Goal: Task Accomplishment & Management: Complete application form

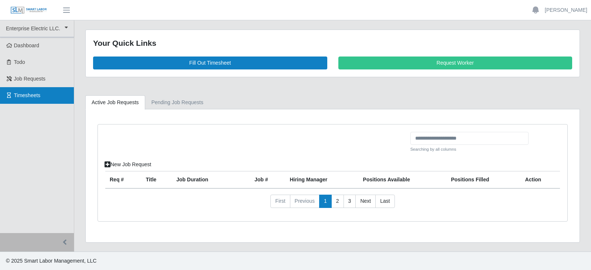
click at [19, 92] on link "Timesheets" at bounding box center [37, 95] width 74 height 17
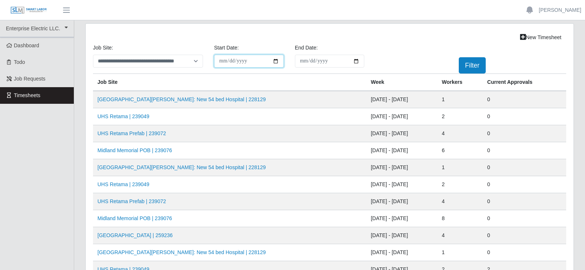
click at [273, 62] on input "**********" at bounding box center [249, 61] width 70 height 13
type input "**********"
click at [343, 59] on input "End Date:" at bounding box center [330, 61] width 70 height 13
click at [357, 62] on input "End Date:" at bounding box center [330, 61] width 70 height 13
type input "**********"
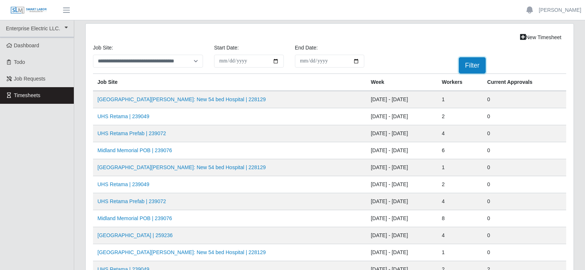
drag, startPoint x: 469, startPoint y: 65, endPoint x: 449, endPoint y: 70, distance: 20.6
click at [469, 65] on button "Filter" at bounding box center [472, 65] width 27 height 16
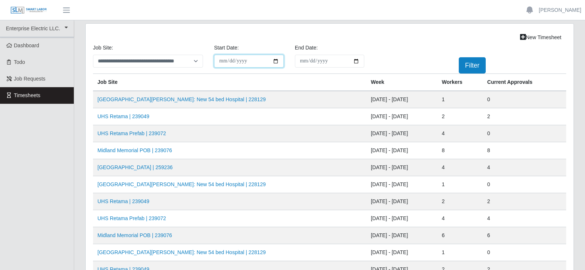
click at [275, 61] on input "**********" at bounding box center [249, 61] width 70 height 13
type input "**********"
click at [471, 62] on button "Filter" at bounding box center [472, 65] width 27 height 16
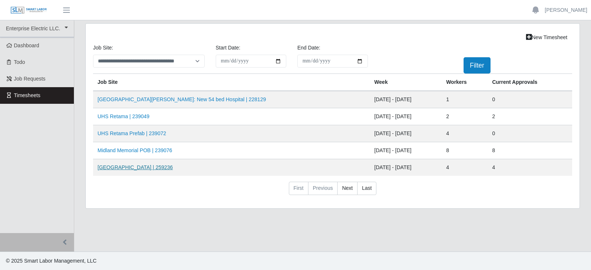
click at [123, 169] on link "[GEOGRAPHIC_DATA] | 259236" at bounding box center [134, 167] width 75 height 6
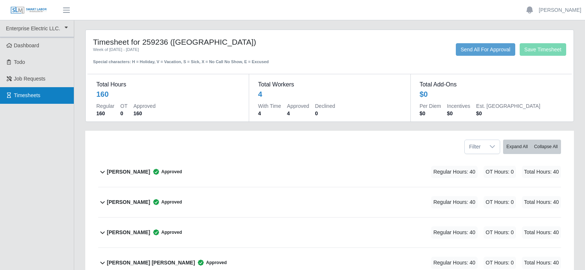
click at [20, 95] on span "Timesheets" at bounding box center [27, 95] width 27 height 6
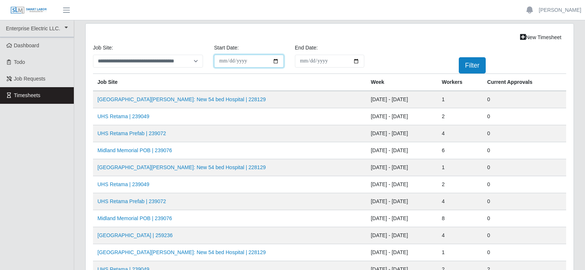
click at [275, 62] on input "**********" at bounding box center [249, 61] width 70 height 13
type input "**********"
click at [346, 61] on input "End Date:" at bounding box center [330, 61] width 70 height 13
click at [357, 61] on input "End Date:" at bounding box center [330, 61] width 70 height 13
type input "**********"
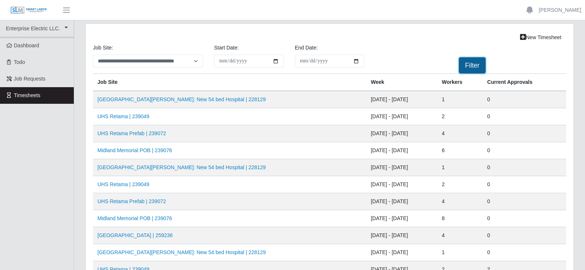
click at [476, 67] on button "Filter" at bounding box center [472, 65] width 27 height 16
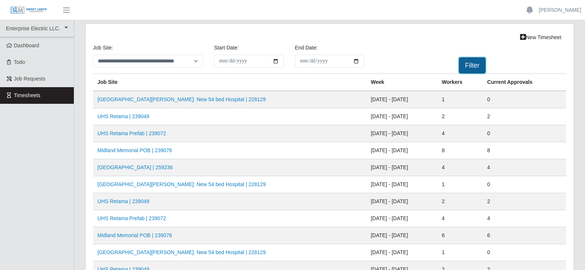
click at [473, 63] on button "Filter" at bounding box center [472, 65] width 27 height 16
click at [277, 60] on input "**********" at bounding box center [249, 61] width 70 height 13
click at [471, 64] on button "Filter" at bounding box center [472, 65] width 27 height 16
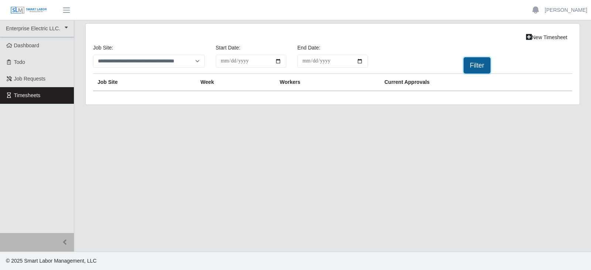
click at [472, 65] on button "Filter" at bounding box center [476, 65] width 27 height 16
click at [130, 62] on select "**********" at bounding box center [149, 61] width 112 height 13
click at [278, 61] on input "**********" at bounding box center [251, 61] width 71 height 13
type input "**********"
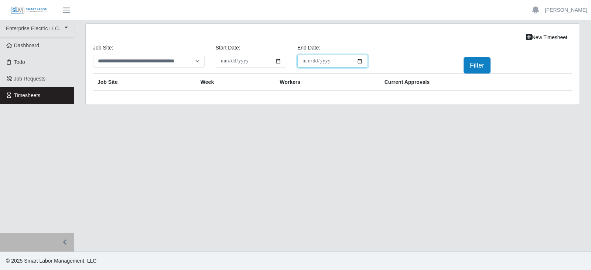
click at [358, 62] on input "**********" at bounding box center [332, 61] width 71 height 13
type input "**********"
click at [476, 62] on button "Filter" at bounding box center [476, 65] width 27 height 16
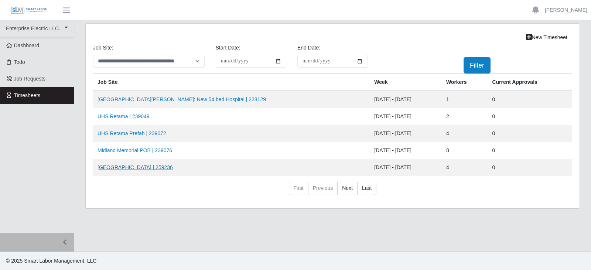
click at [120, 167] on link "[GEOGRAPHIC_DATA] | 259236" at bounding box center [134, 167] width 75 height 6
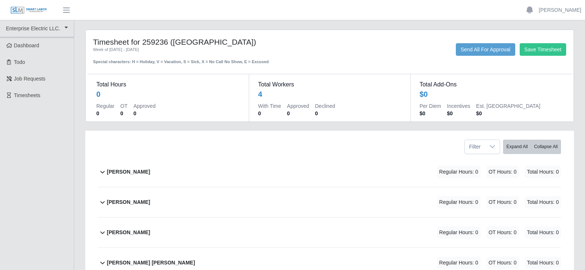
click at [120, 171] on b "[PERSON_NAME]" at bounding box center [128, 172] width 43 height 8
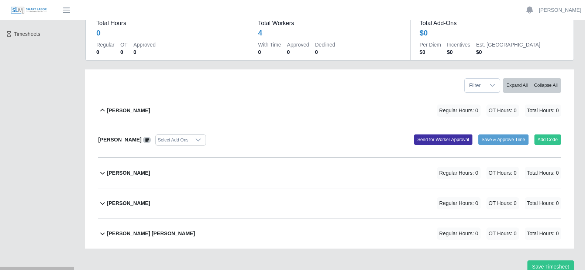
scroll to position [74, 0]
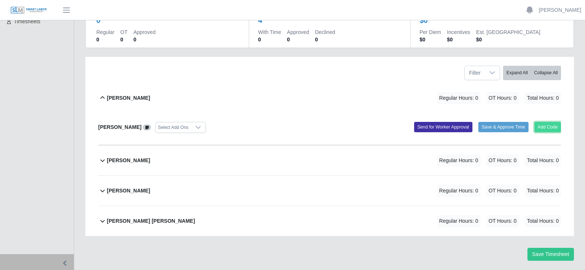
click at [549, 128] on button "Add Code" at bounding box center [548, 127] width 27 height 10
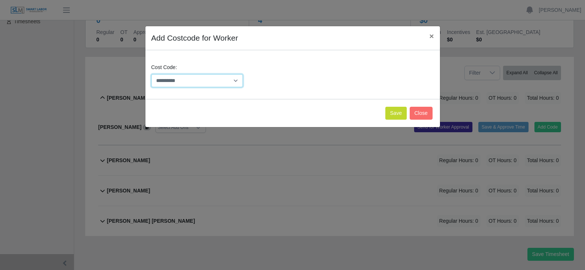
click at [198, 83] on select "**********" at bounding box center [197, 80] width 92 height 13
select select "**********"
click at [151, 74] on select "**********" at bounding box center [197, 80] width 92 height 13
click at [397, 116] on button "Save" at bounding box center [396, 113] width 21 height 13
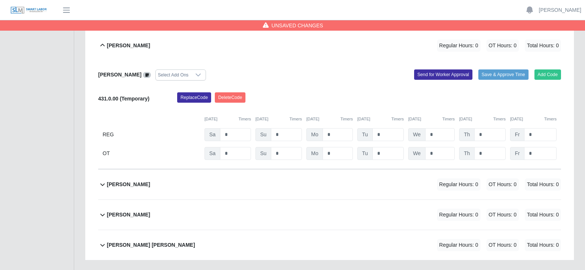
scroll to position [113, 0]
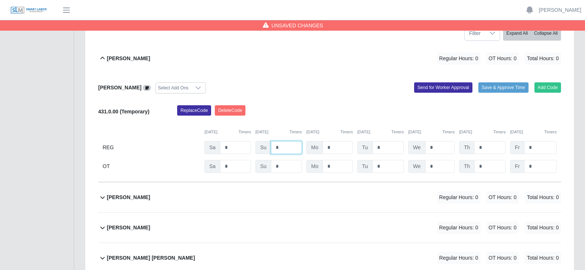
drag, startPoint x: 284, startPoint y: 149, endPoint x: 279, endPoint y: 148, distance: 5.2
click at [261, 149] on div "Su *" at bounding box center [279, 147] width 47 height 13
drag, startPoint x: 346, startPoint y: 147, endPoint x: 315, endPoint y: 147, distance: 31.4
click at [315, 147] on div "Mo *" at bounding box center [330, 147] width 47 height 13
type input "*"
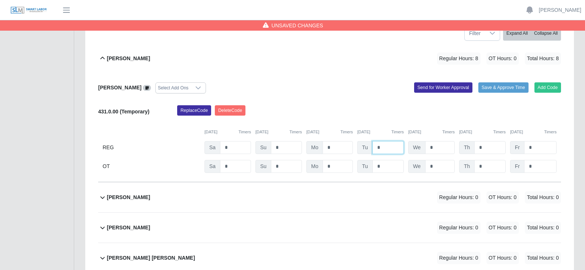
drag, startPoint x: 386, startPoint y: 147, endPoint x: 372, endPoint y: 150, distance: 15.0
click at [372, 150] on div "Tu *" at bounding box center [380, 147] width 47 height 13
type input "*"
drag, startPoint x: 438, startPoint y: 149, endPoint x: 418, endPoint y: 148, distance: 20.4
click at [418, 148] on div "We *" at bounding box center [431, 147] width 47 height 13
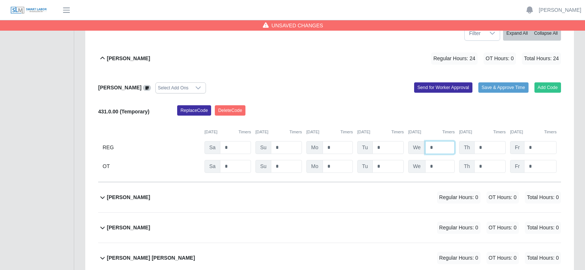
type input "*"
drag, startPoint x: 485, startPoint y: 146, endPoint x: 474, endPoint y: 146, distance: 10.7
click at [475, 146] on input "*" at bounding box center [490, 147] width 31 height 13
type input "*"
drag, startPoint x: 537, startPoint y: 146, endPoint x: 522, endPoint y: 147, distance: 14.8
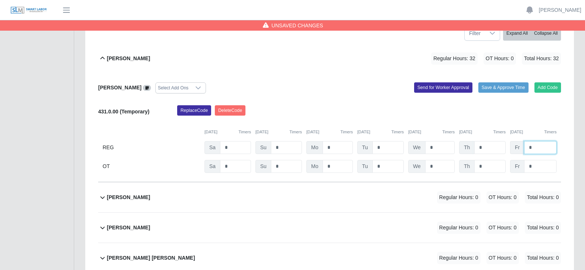
click at [522, 147] on div "Fr *" at bounding box center [533, 147] width 47 height 13
type input "*"
click at [540, 168] on input "*" at bounding box center [540, 166] width 32 height 13
click at [129, 199] on b "Joseph Sanchez" at bounding box center [128, 198] width 43 height 8
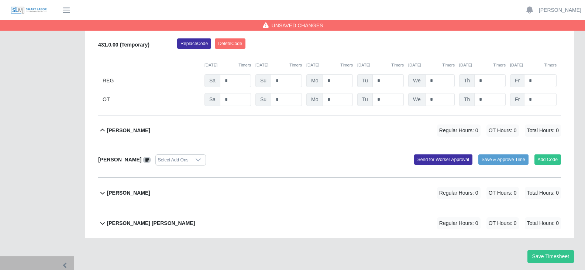
scroll to position [203, 0]
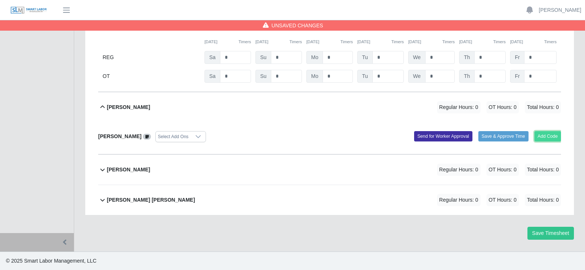
click at [548, 139] on button "Add Code" at bounding box center [548, 136] width 27 height 10
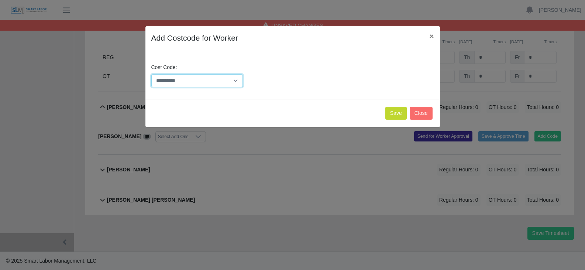
click at [184, 82] on select "**********" at bounding box center [197, 80] width 92 height 13
select select "**********"
click at [151, 74] on select "**********" at bounding box center [197, 80] width 92 height 13
click at [399, 112] on button "Save" at bounding box center [396, 113] width 21 height 13
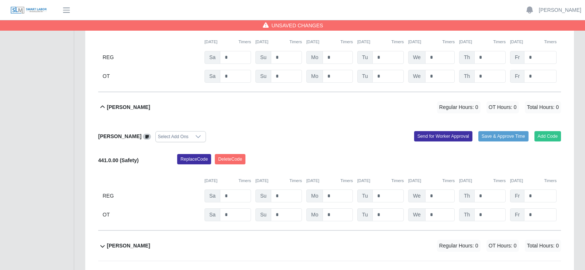
scroll to position [280, 0]
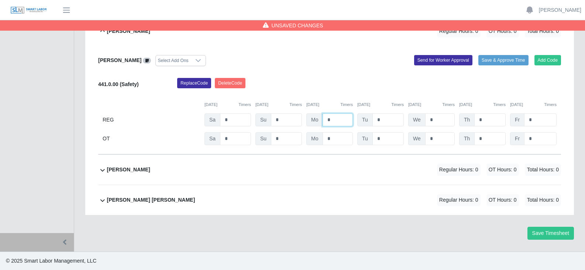
drag, startPoint x: 334, startPoint y: 120, endPoint x: 323, endPoint y: 121, distance: 11.2
click at [323, 121] on input "*" at bounding box center [338, 119] width 30 height 13
type input "*"
drag, startPoint x: 381, startPoint y: 118, endPoint x: 373, endPoint y: 121, distance: 9.1
click at [373, 121] on input "*" at bounding box center [388, 119] width 31 height 13
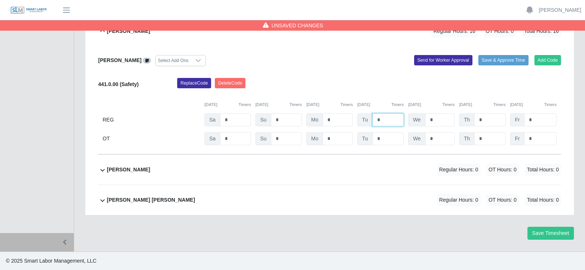
type input "*"
drag, startPoint x: 437, startPoint y: 121, endPoint x: 430, endPoint y: 121, distance: 7.4
click at [430, 121] on input "*" at bounding box center [440, 119] width 30 height 13
type input "*"
drag, startPoint x: 484, startPoint y: 119, endPoint x: 477, endPoint y: 120, distance: 6.4
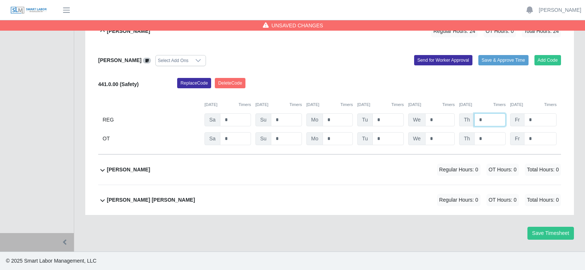
click at [477, 120] on input "*" at bounding box center [490, 119] width 31 height 13
type input "*"
drag, startPoint x: 541, startPoint y: 120, endPoint x: 517, endPoint y: 121, distance: 24.0
click at [517, 121] on div "Fr *" at bounding box center [533, 119] width 47 height 13
type input "*"
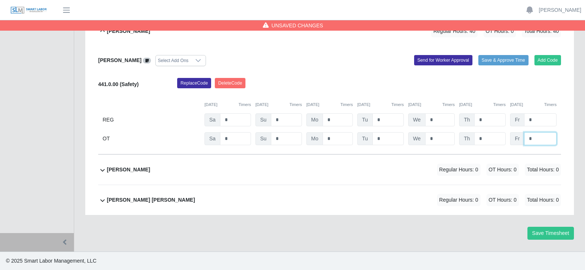
click at [537, 140] on input "*" at bounding box center [540, 138] width 32 height 13
click at [138, 167] on b "Pablo Hernandez" at bounding box center [128, 170] width 43 height 8
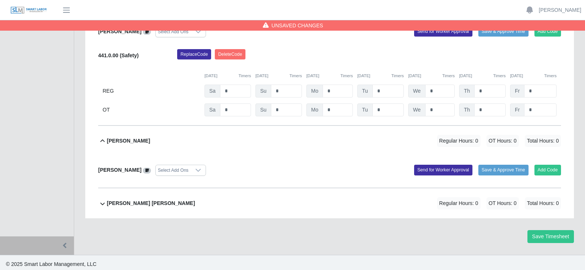
scroll to position [312, 0]
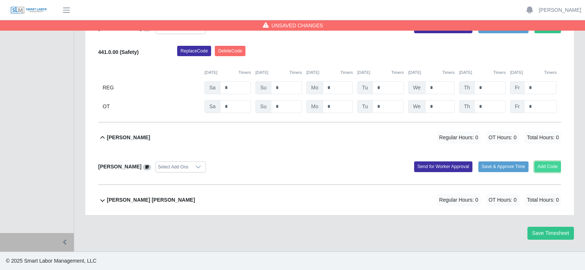
click at [551, 167] on button "Add Code" at bounding box center [548, 166] width 27 height 10
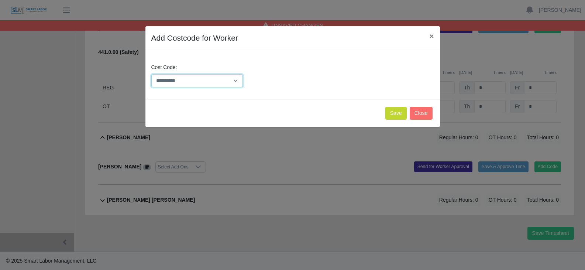
click at [192, 83] on select "**********" at bounding box center [197, 80] width 92 height 13
select select "**********"
click at [151, 74] on select "**********" at bounding box center [197, 80] width 92 height 13
click at [399, 114] on button "Save" at bounding box center [396, 113] width 21 height 13
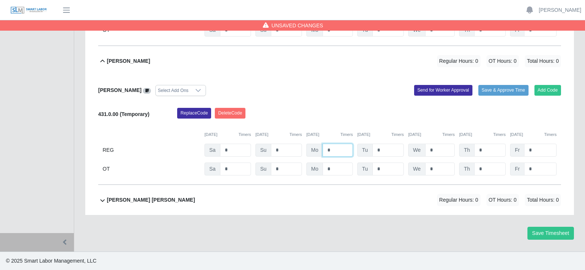
drag, startPoint x: 333, startPoint y: 152, endPoint x: 325, endPoint y: 152, distance: 8.1
click at [325, 152] on input "*" at bounding box center [338, 150] width 30 height 13
drag, startPoint x: 382, startPoint y: 151, endPoint x: 403, endPoint y: 149, distance: 20.4
click at [373, 151] on input "*" at bounding box center [388, 150] width 31 height 13
drag, startPoint x: 437, startPoint y: 149, endPoint x: 426, endPoint y: 150, distance: 11.5
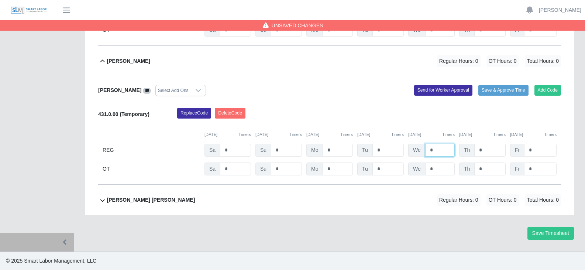
click at [427, 150] on input "*" at bounding box center [440, 150] width 30 height 13
type input "*"
drag, startPoint x: 494, startPoint y: 152, endPoint x: 472, endPoint y: 152, distance: 22.5
click at [472, 152] on div "Th *" at bounding box center [482, 150] width 47 height 13
type input "*"
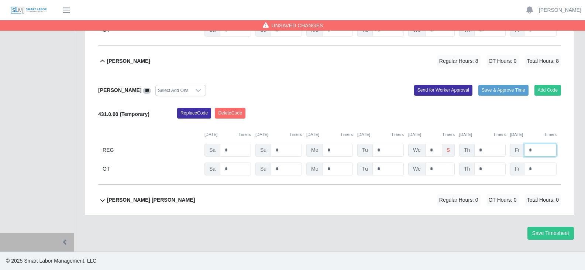
drag, startPoint x: 537, startPoint y: 148, endPoint x: 524, endPoint y: 151, distance: 13.9
click at [524, 151] on input "*" at bounding box center [540, 150] width 32 height 13
type input "*"
click at [164, 198] on b "Victor Francisco Garcias Perez" at bounding box center [151, 200] width 88 height 8
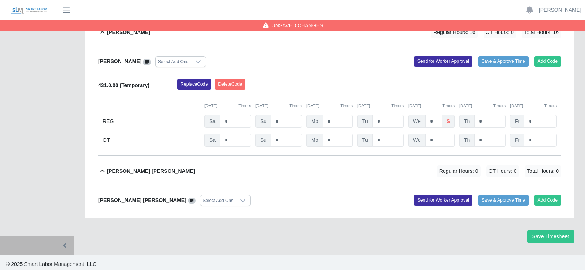
scroll to position [420, 0]
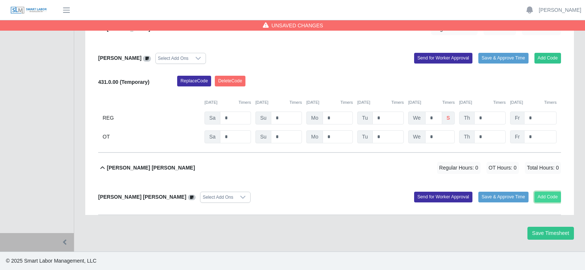
click at [551, 195] on button "Add Code" at bounding box center [548, 197] width 27 height 10
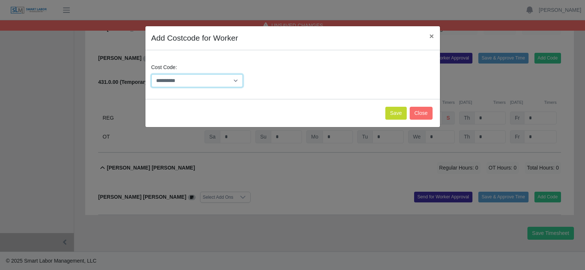
click at [196, 79] on select "**********" at bounding box center [197, 80] width 92 height 13
select select "**********"
click at [151, 74] on select "**********" at bounding box center [197, 80] width 92 height 13
click at [397, 114] on button "Save" at bounding box center [396, 113] width 21 height 13
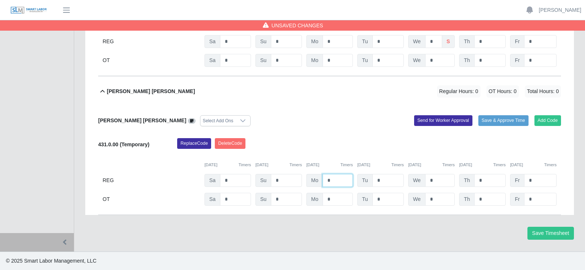
drag, startPoint x: 339, startPoint y: 178, endPoint x: 313, endPoint y: 180, distance: 25.9
click at [313, 180] on div "Mo *" at bounding box center [330, 180] width 47 height 13
type input "*"
click at [370, 180] on div "Tu *" at bounding box center [380, 180] width 47 height 13
type input "*"
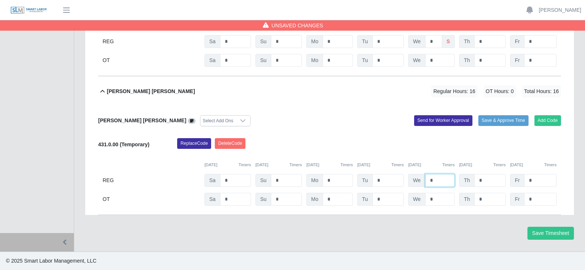
drag, startPoint x: 438, startPoint y: 182, endPoint x: 427, endPoint y: 182, distance: 11.1
click at [427, 182] on input "*" at bounding box center [440, 180] width 30 height 13
type input "*"
drag, startPoint x: 488, startPoint y: 180, endPoint x: 473, endPoint y: 180, distance: 14.8
click at [471, 180] on div "Th *" at bounding box center [482, 180] width 47 height 13
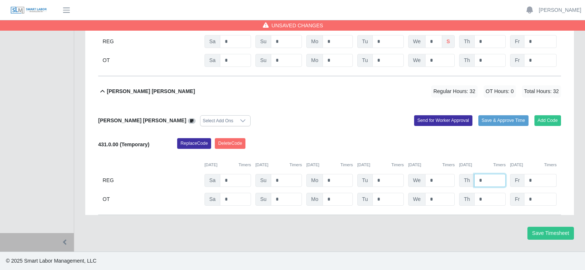
type input "*"
drag, startPoint x: 534, startPoint y: 181, endPoint x: 544, endPoint y: 197, distance: 19.2
click at [519, 181] on div "Fr *" at bounding box center [533, 180] width 47 height 13
type input "*"
click at [537, 202] on input "*" at bounding box center [540, 199] width 32 height 13
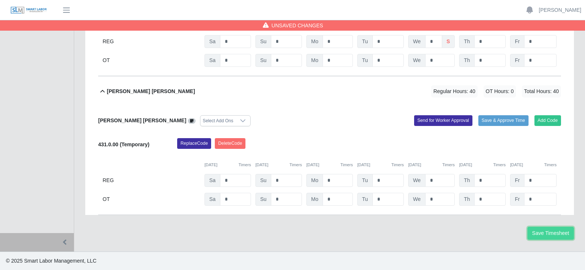
click at [551, 232] on button "Save Timesheet" at bounding box center [551, 233] width 47 height 13
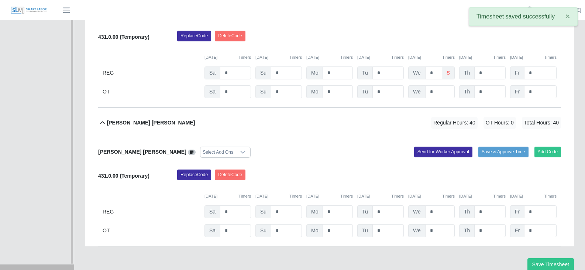
scroll to position [386, 0]
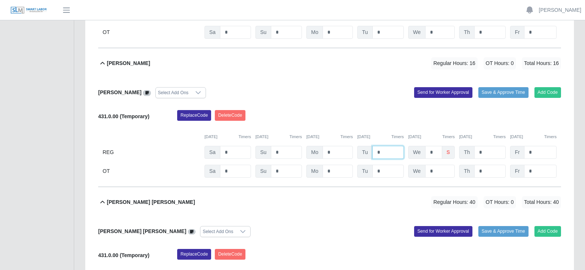
drag, startPoint x: 384, startPoint y: 155, endPoint x: 368, endPoint y: 153, distance: 16.4
click at [368, 153] on div "Tu *" at bounding box center [380, 152] width 47 height 13
type input "*"
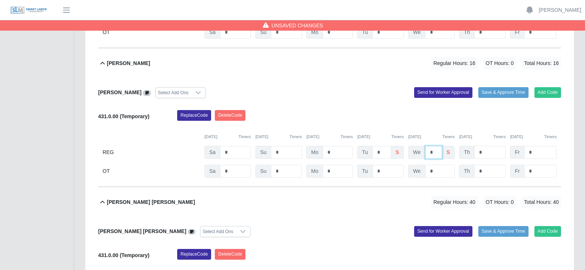
drag, startPoint x: 434, startPoint y: 152, endPoint x: 429, endPoint y: 152, distance: 4.8
click at [429, 152] on input "*" at bounding box center [433, 152] width 17 height 13
type input "*"
click at [485, 153] on input "*" at bounding box center [490, 152] width 31 height 13
drag, startPoint x: 343, startPoint y: 152, endPoint x: 324, endPoint y: 152, distance: 19.2
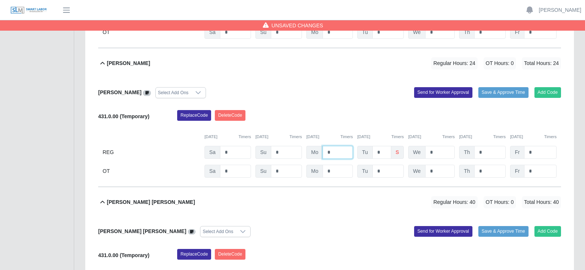
click at [324, 152] on input "*" at bounding box center [338, 152] width 30 height 13
type input "*"
click at [434, 153] on input "*" at bounding box center [440, 152] width 30 height 13
click at [493, 153] on input "*" at bounding box center [490, 152] width 31 height 13
click at [535, 154] on input "*" at bounding box center [540, 152] width 32 height 13
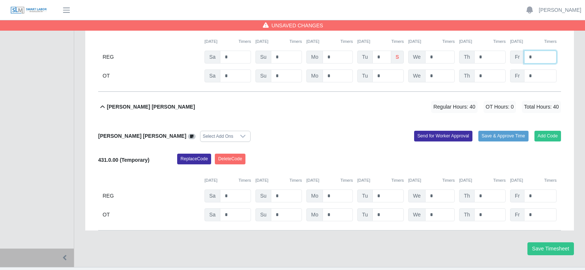
scroll to position [497, 0]
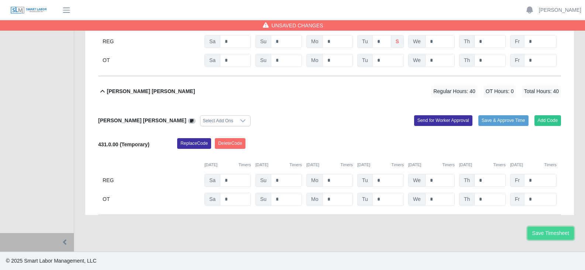
click at [549, 234] on button "Save Timesheet" at bounding box center [551, 233] width 47 height 13
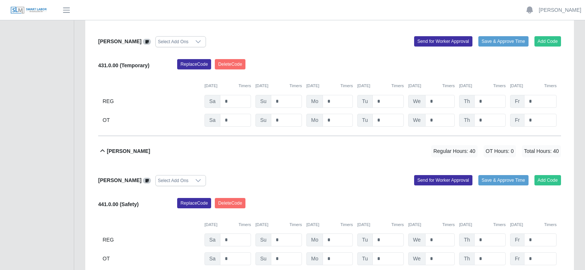
scroll to position [54, 0]
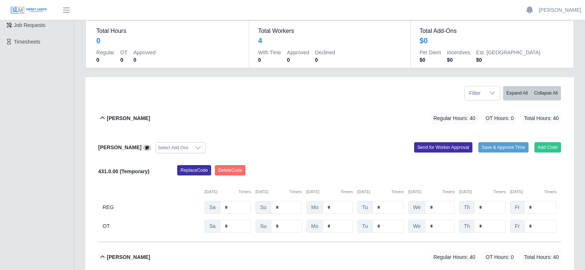
click at [423, 175] on div "Replace Code Delete Code" at bounding box center [369, 172] width 395 height 15
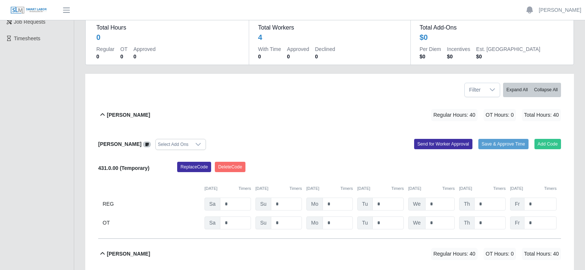
scroll to position [0, 0]
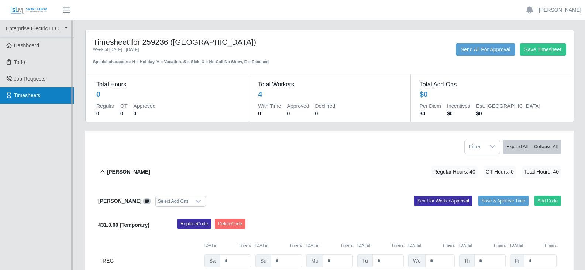
click at [28, 99] on link "Timesheets" at bounding box center [37, 95] width 74 height 17
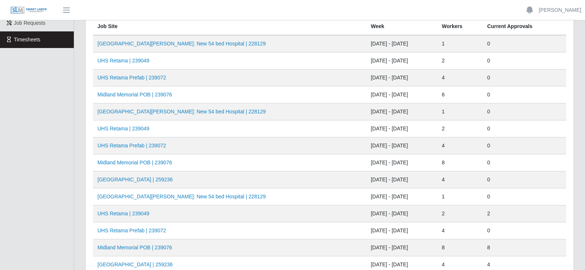
scroll to position [74, 0]
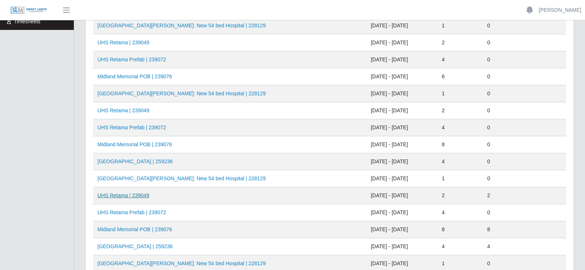
click at [118, 196] on link "UHS Retama | 239049" at bounding box center [123, 195] width 52 height 6
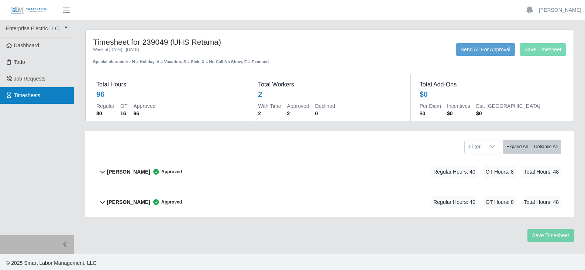
click at [24, 93] on span "Timesheets" at bounding box center [27, 95] width 27 height 6
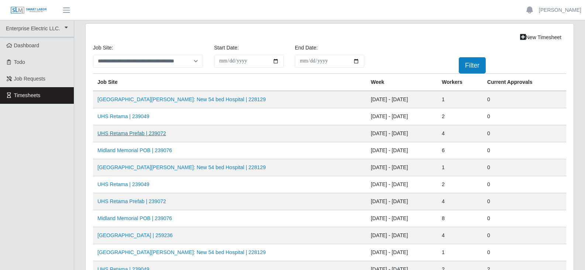
click at [121, 133] on link "UHS Retama Prefab | 239072" at bounding box center [131, 133] width 69 height 6
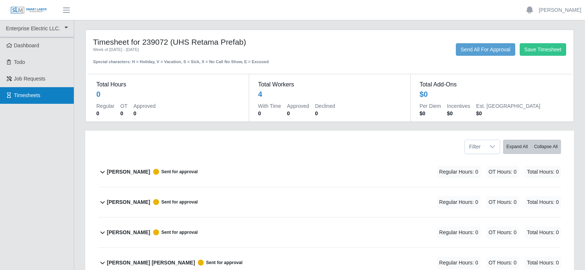
click at [24, 97] on span "Timesheets" at bounding box center [27, 95] width 27 height 6
